Goal: Find specific page/section: Find specific page/section

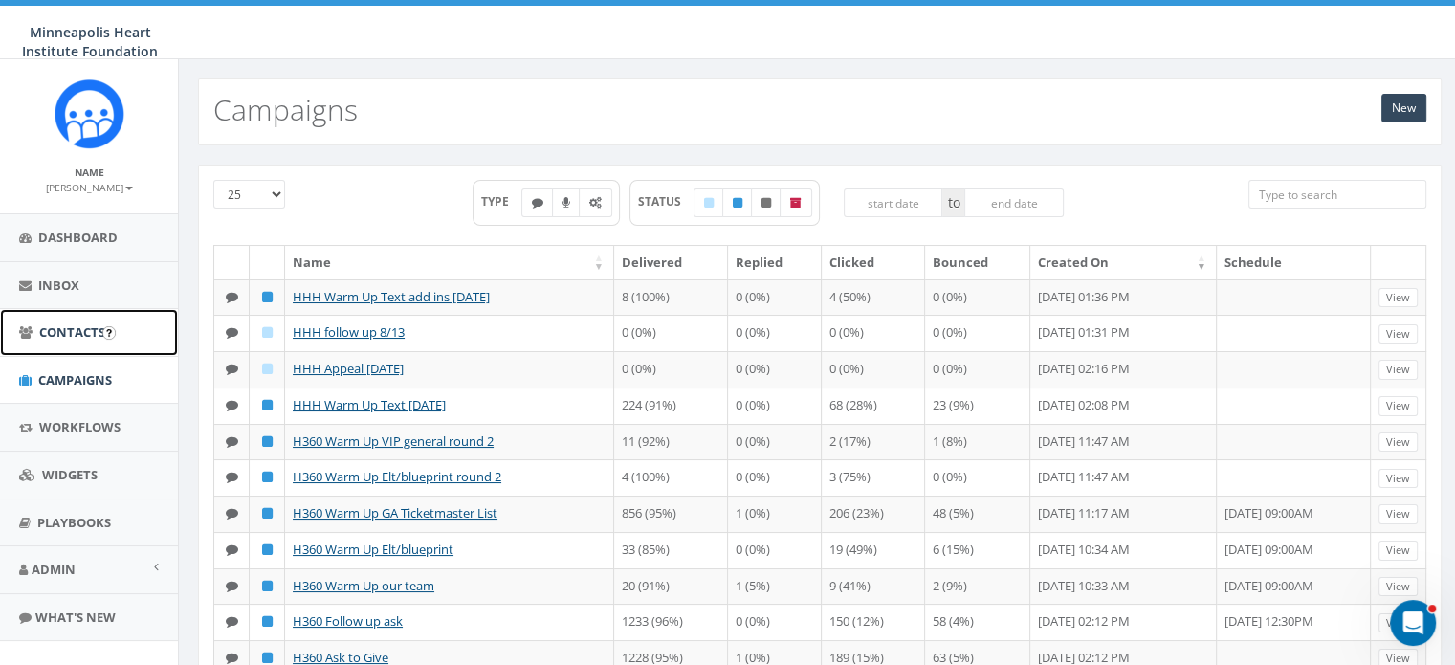
click at [49, 343] on link "Contacts" at bounding box center [89, 332] width 178 height 47
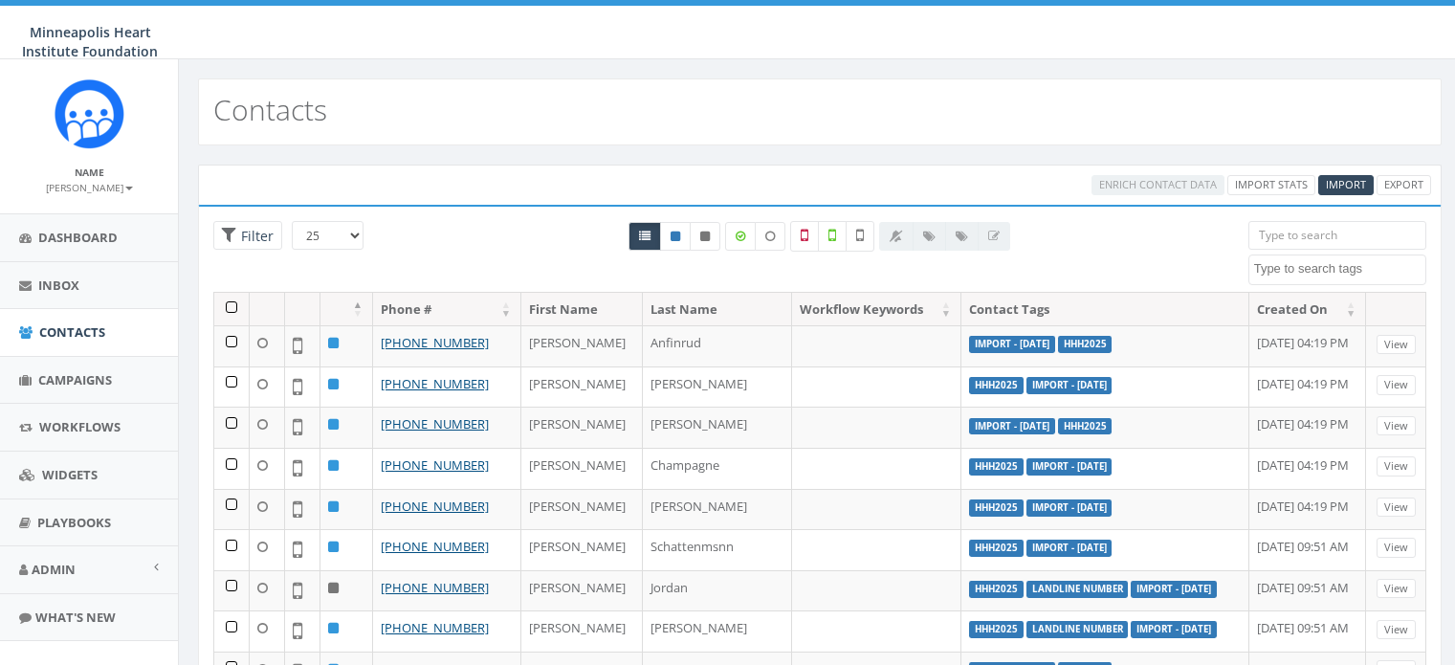
select select
click at [1329, 240] on input "search" at bounding box center [1337, 235] width 178 height 29
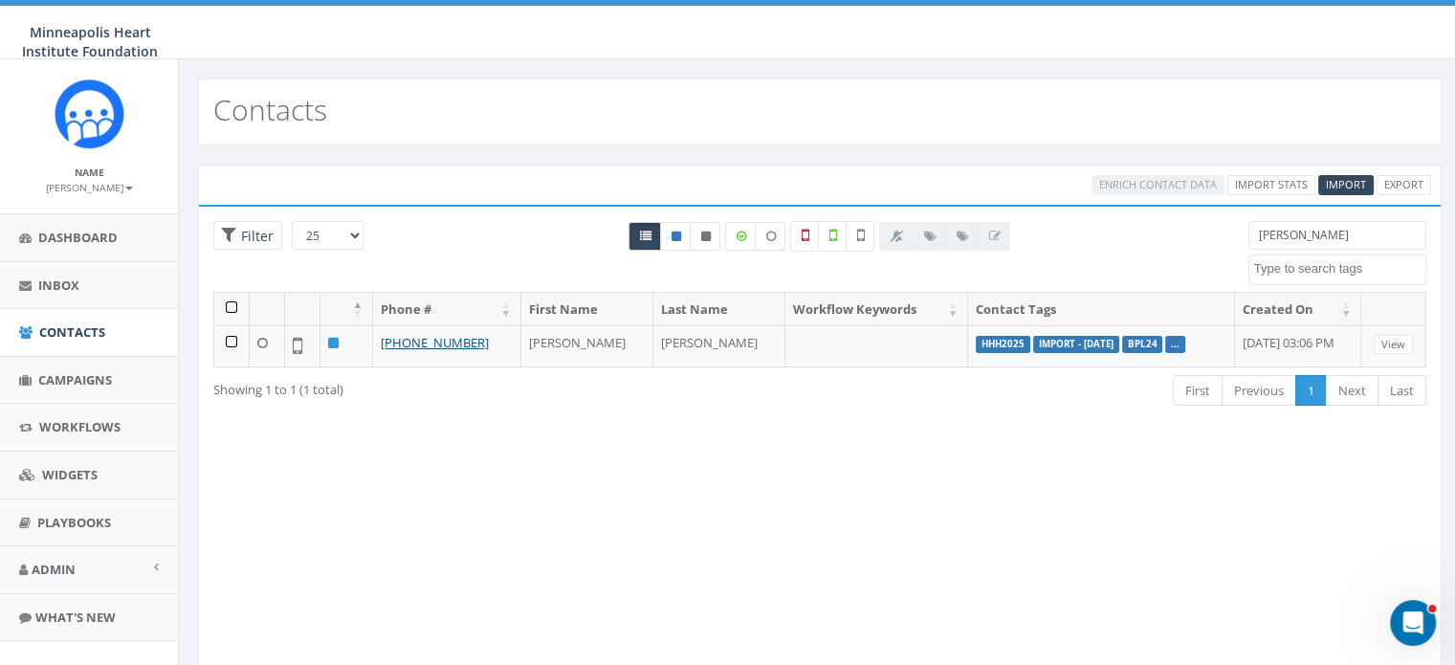
type input "[PERSON_NAME]"
click at [59, 366] on link "Campaigns" at bounding box center [89, 380] width 178 height 47
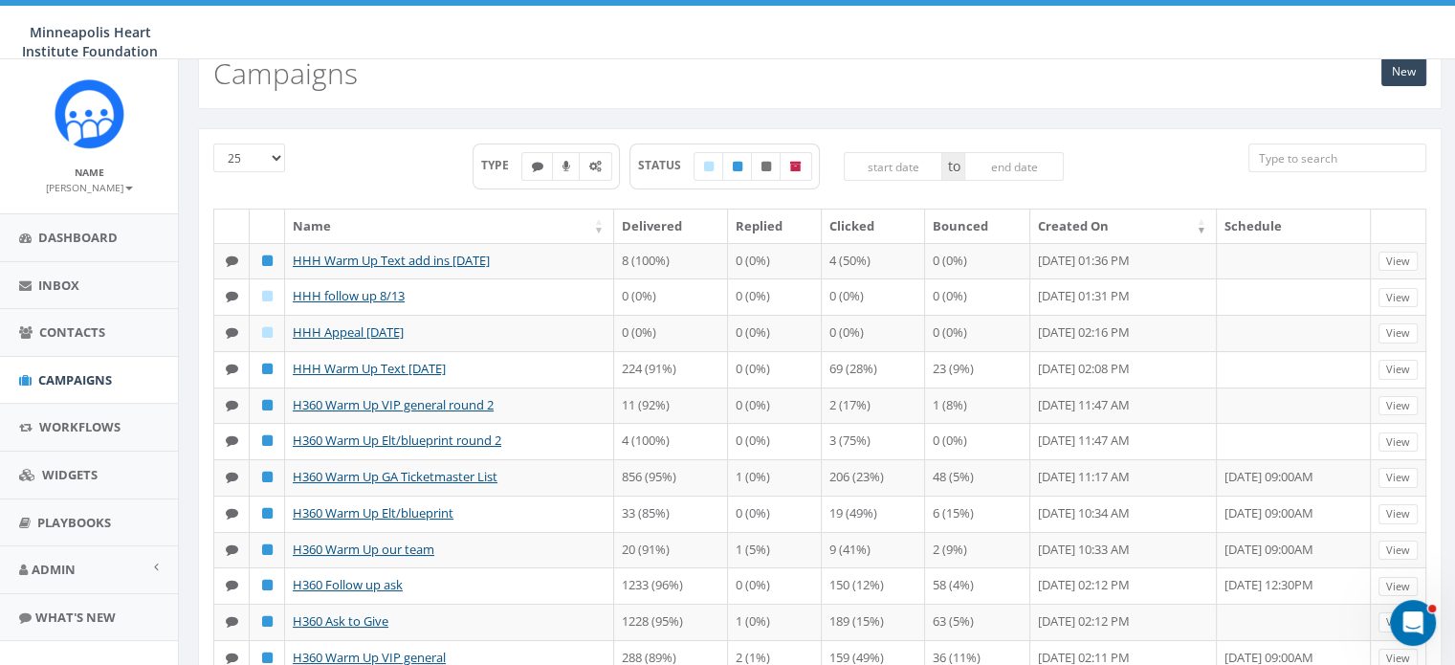
scroll to position [42, 0]
